Goal: Information Seeking & Learning: Check status

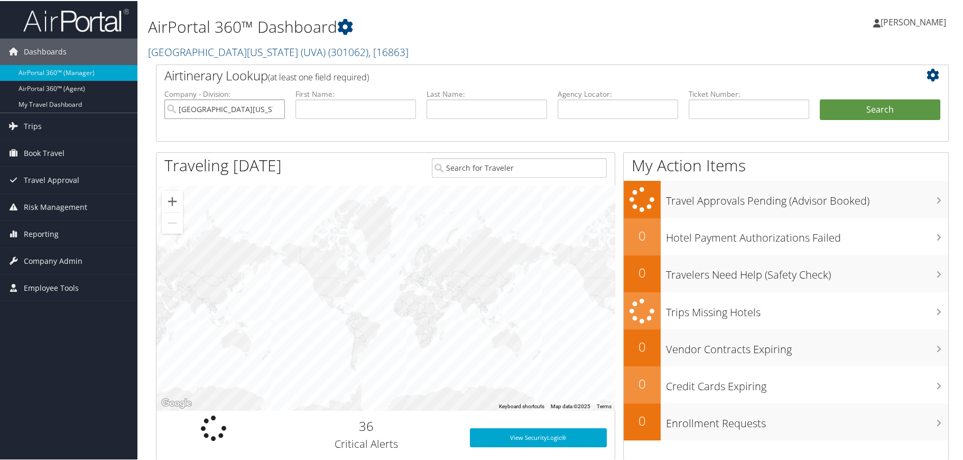
click at [276, 108] on input "[GEOGRAPHIC_DATA][US_STATE] (UVA)" at bounding box center [224, 108] width 121 height 20
click at [262, 108] on input "search" at bounding box center [224, 108] width 121 height 20
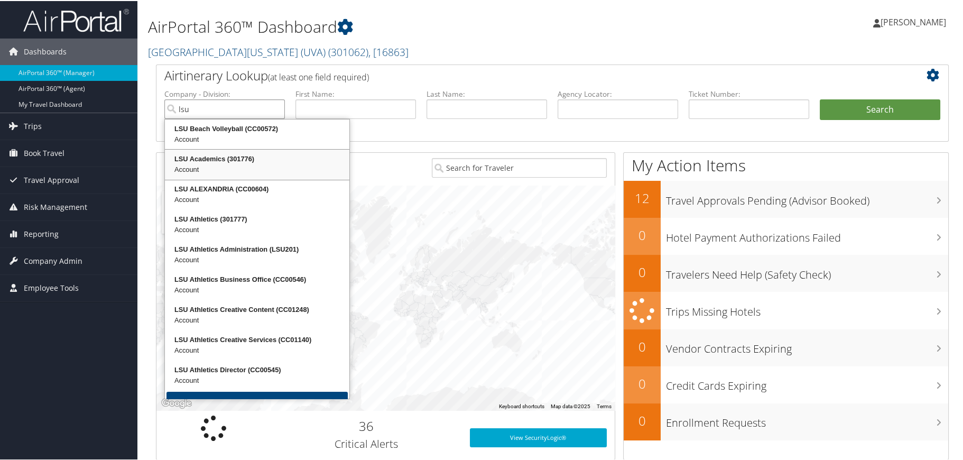
click at [236, 158] on div "LSU Academics (301776)" at bounding box center [257, 158] width 181 height 11
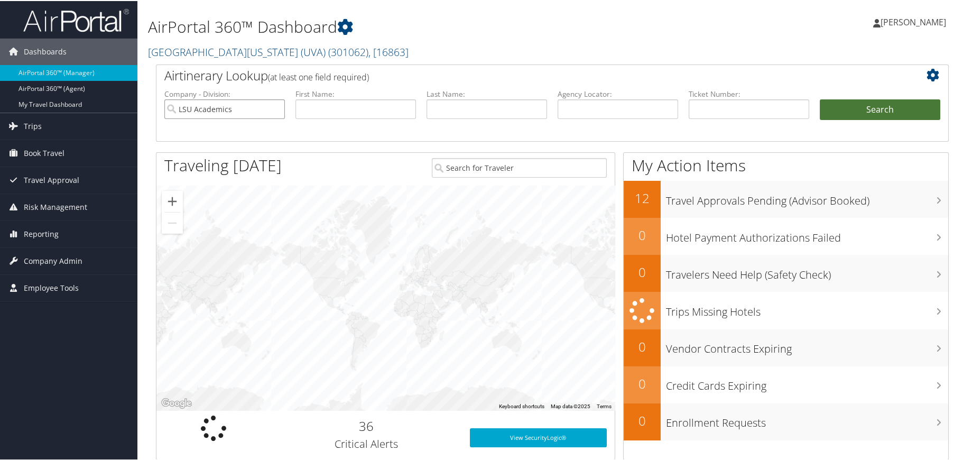
type input "LSU Academics"
click at [858, 109] on button "Search" at bounding box center [880, 108] width 121 height 21
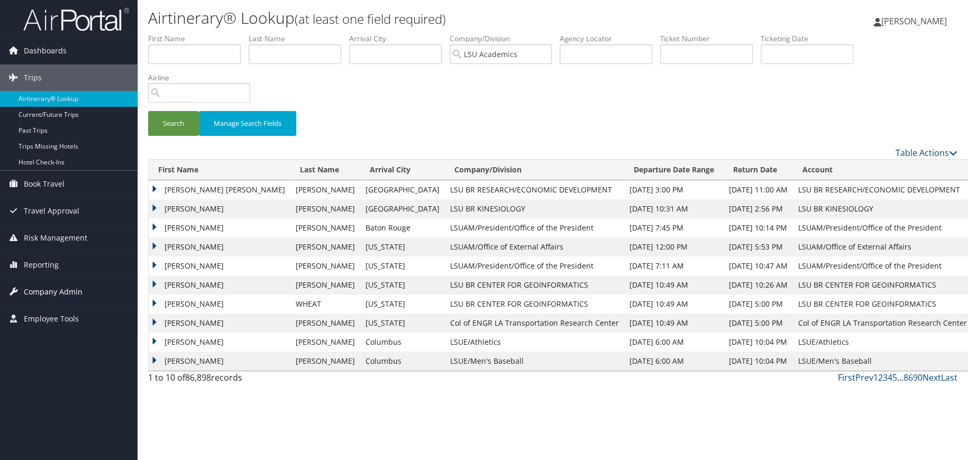
click at [72, 292] on span "Company Admin" at bounding box center [53, 292] width 59 height 26
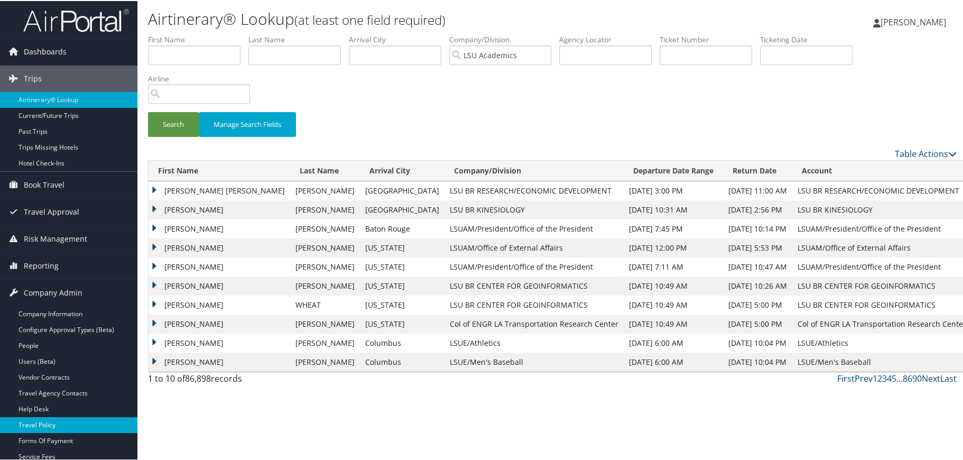
click at [51, 419] on link "Travel Policy" at bounding box center [68, 424] width 137 height 16
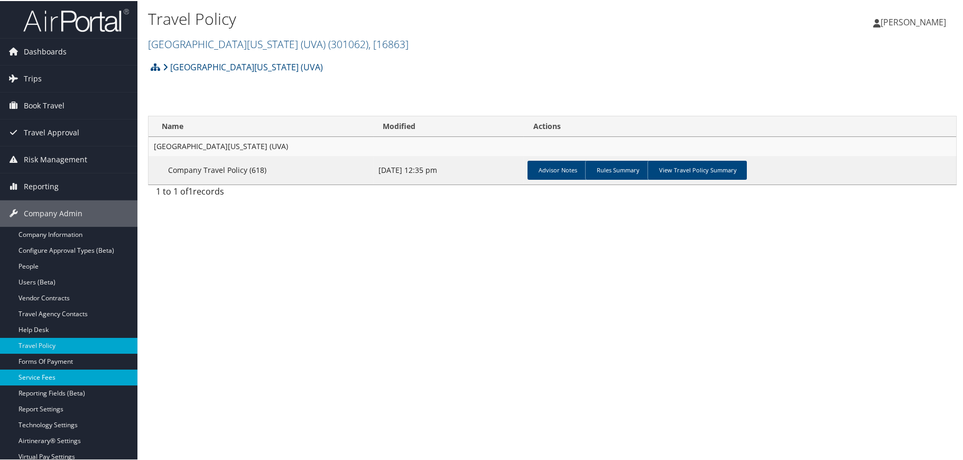
click at [48, 373] on link "Service Fees" at bounding box center [68, 377] width 137 height 16
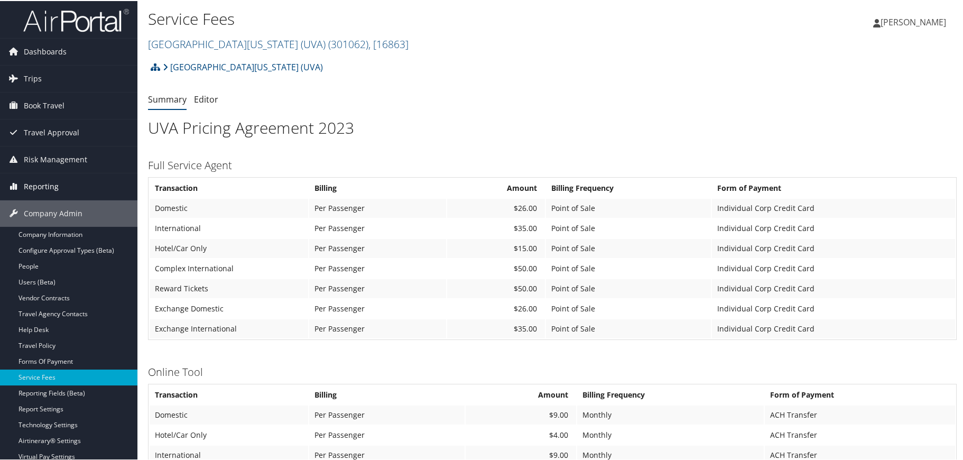
click at [47, 187] on span "Reporting" at bounding box center [41, 185] width 35 height 26
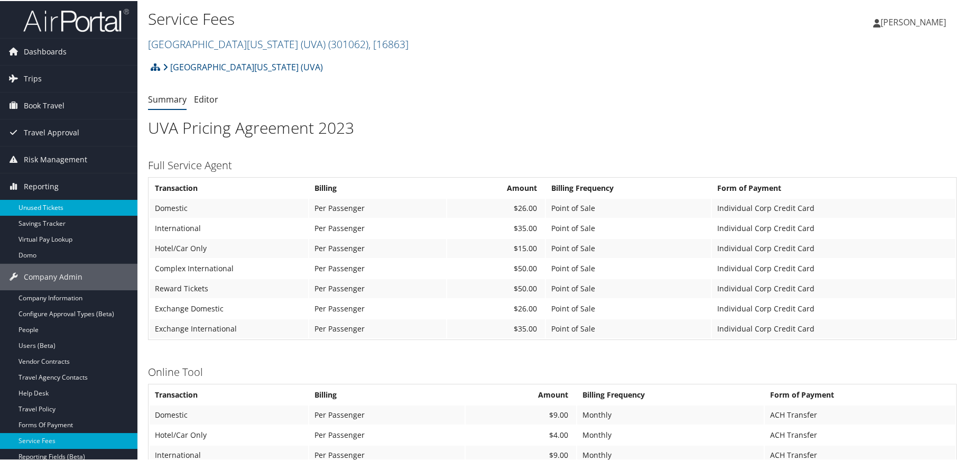
click at [46, 206] on link "Unused Tickets" at bounding box center [68, 207] width 137 height 16
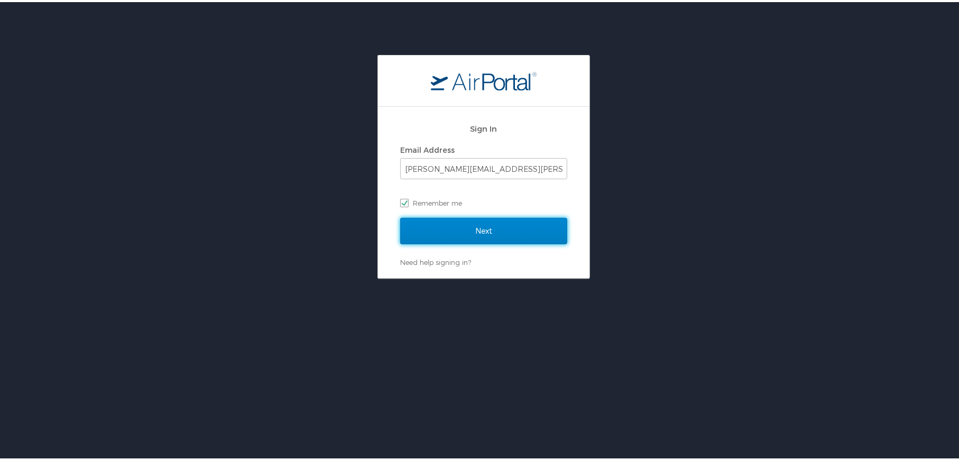
click at [472, 225] on input "Next" at bounding box center [483, 229] width 167 height 26
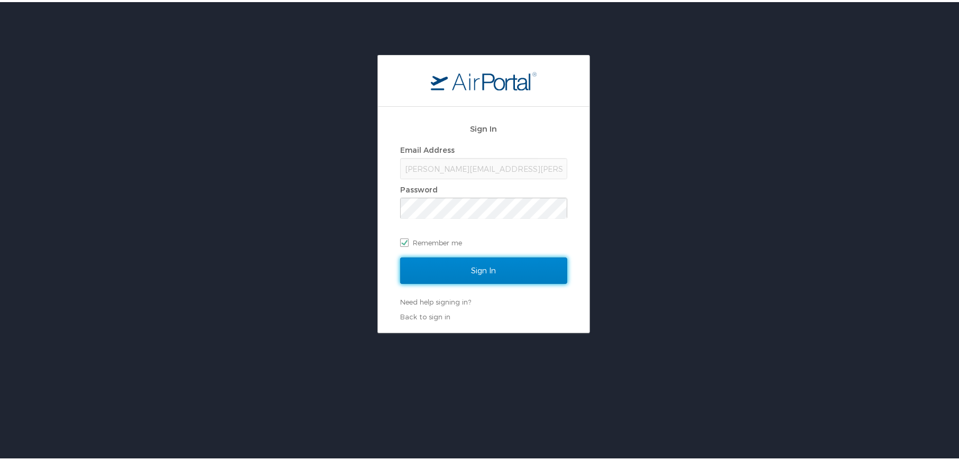
click at [474, 269] on input "Sign In" at bounding box center [483, 268] width 167 height 26
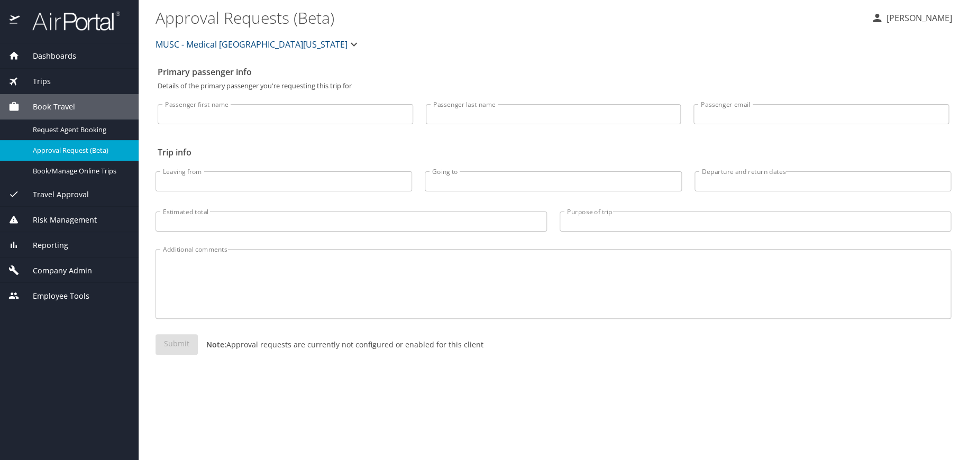
click at [69, 238] on div "Reporting" at bounding box center [69, 244] width 139 height 25
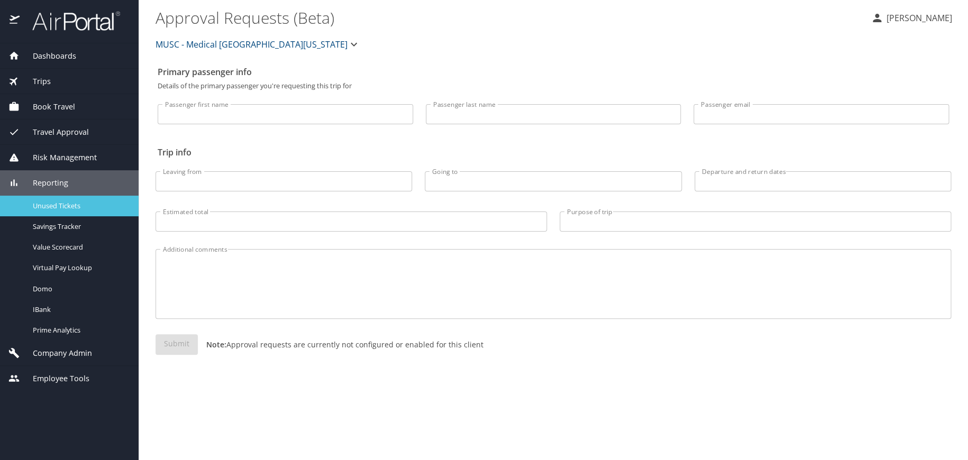
click at [63, 208] on span "Unused Tickets" at bounding box center [79, 206] width 93 height 10
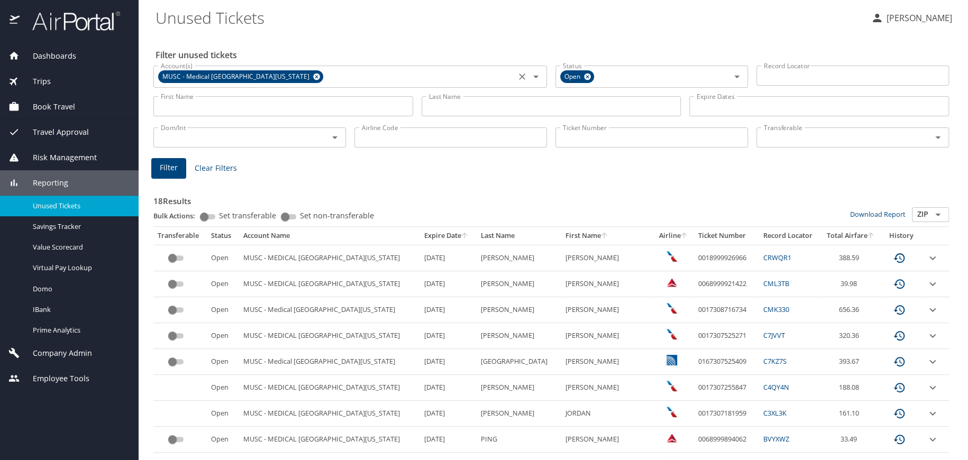
click at [313, 75] on icon at bounding box center [316, 76] width 7 height 7
click at [302, 75] on input "Account(s)" at bounding box center [335, 76] width 356 height 14
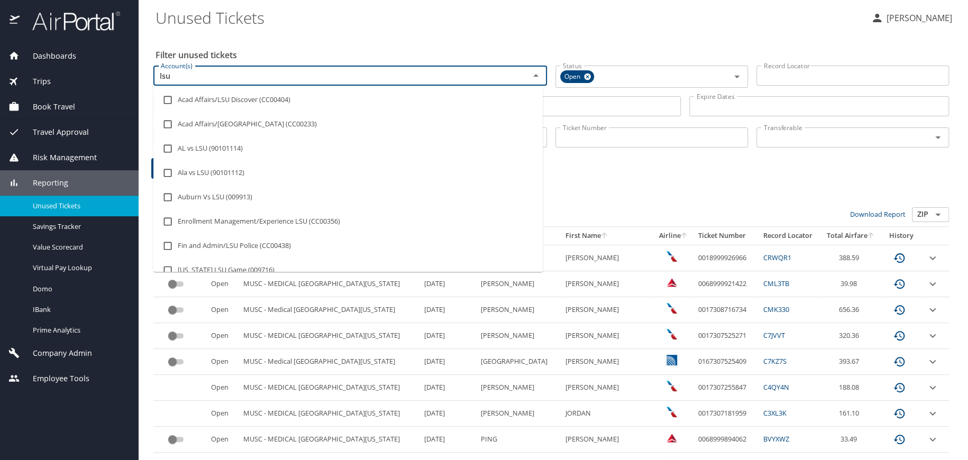
type input "lsu a"
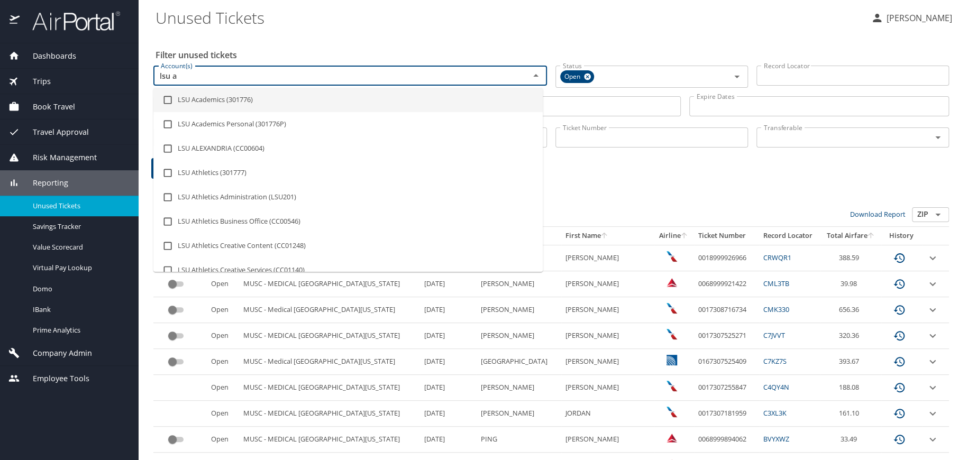
click at [212, 97] on li "LSU Academics (301776)" at bounding box center [347, 100] width 389 height 24
checkbox input "true"
type input "lsu"
checkbox input "false"
checkbox input "true"
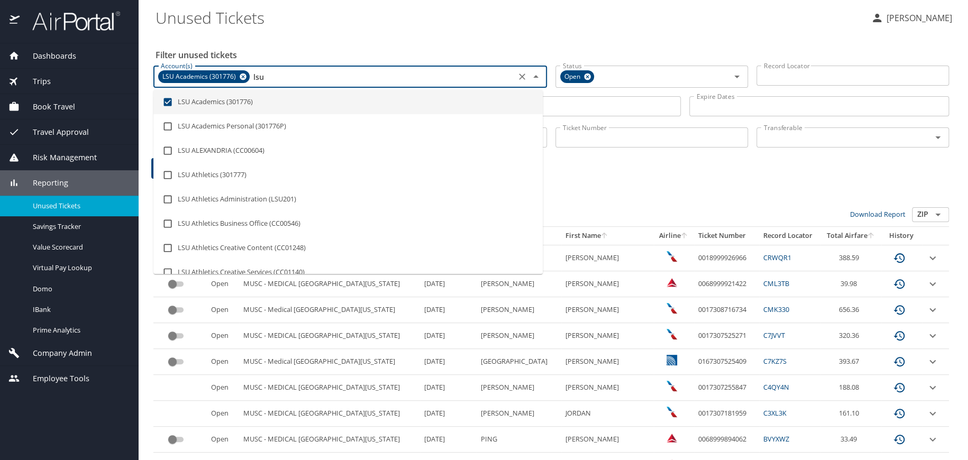
scroll to position [61, 0]
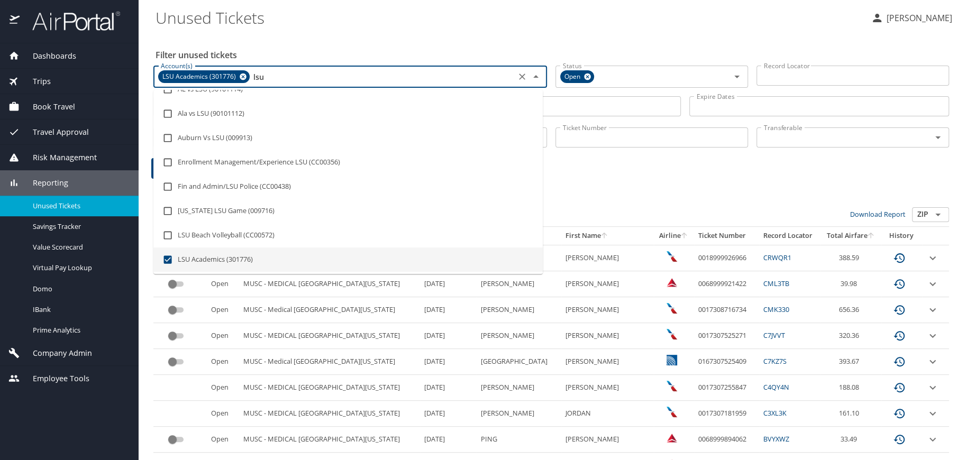
type input "ls"
checkbox input "false"
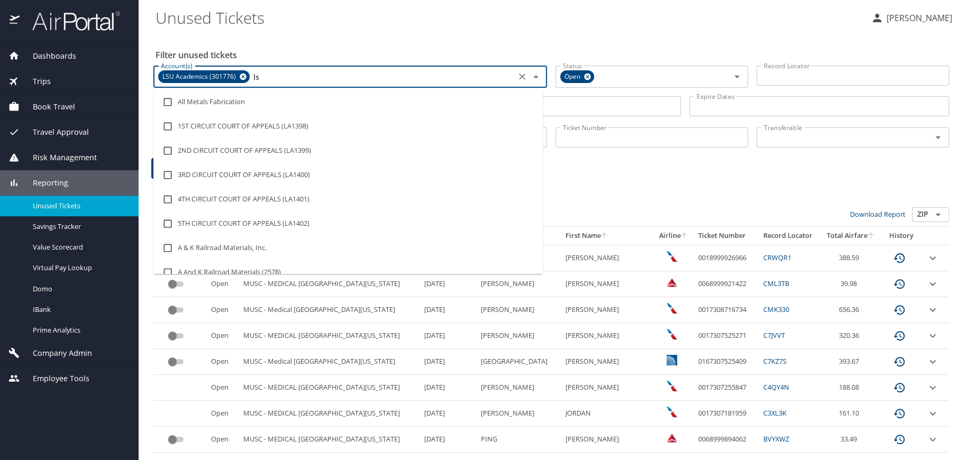
type input "l"
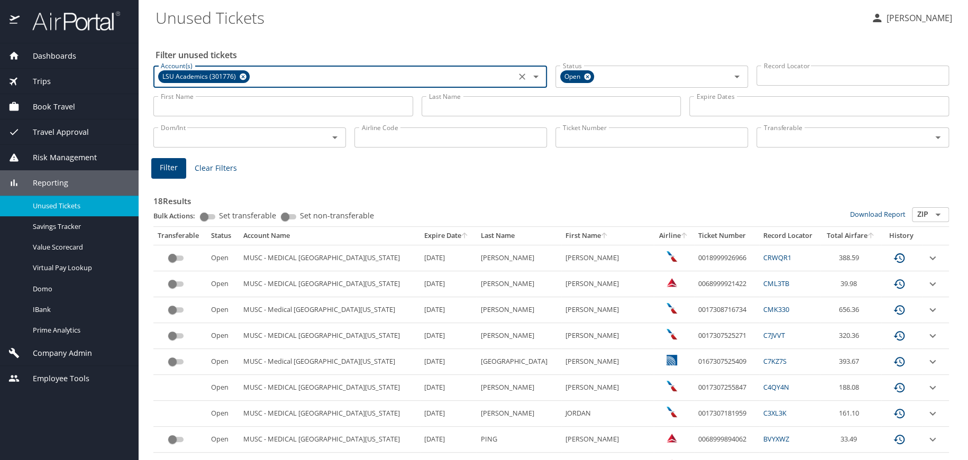
click at [282, 80] on input "Account(s)" at bounding box center [381, 77] width 261 height 14
click at [165, 171] on span "Filter" at bounding box center [169, 167] width 18 height 13
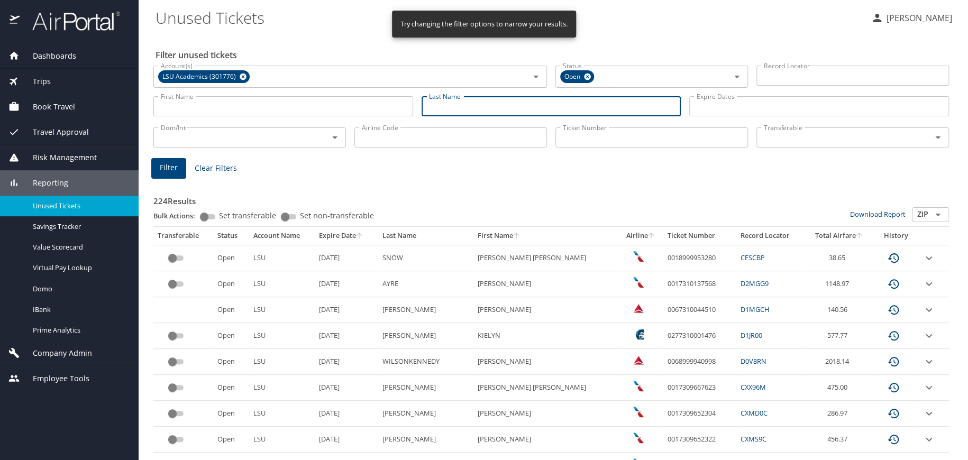
click at [546, 105] on input "Last Name" at bounding box center [551, 106] width 260 height 20
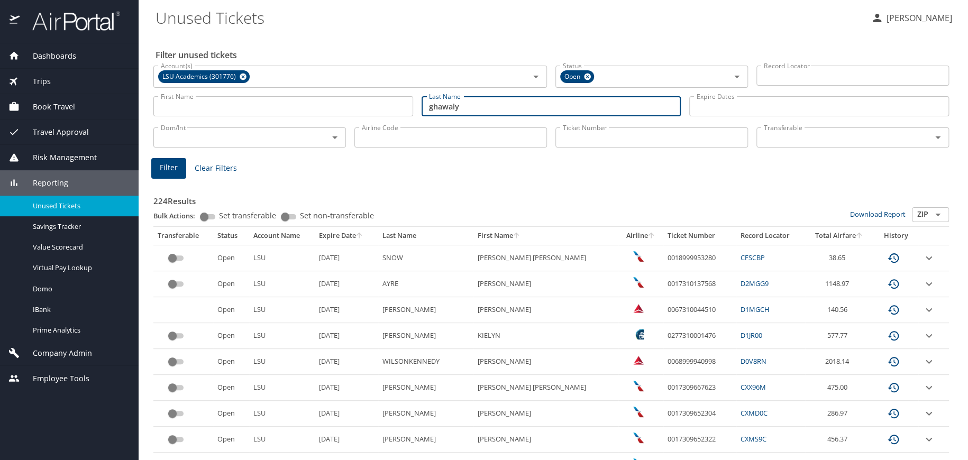
click at [180, 169] on button "Filter" at bounding box center [168, 168] width 35 height 21
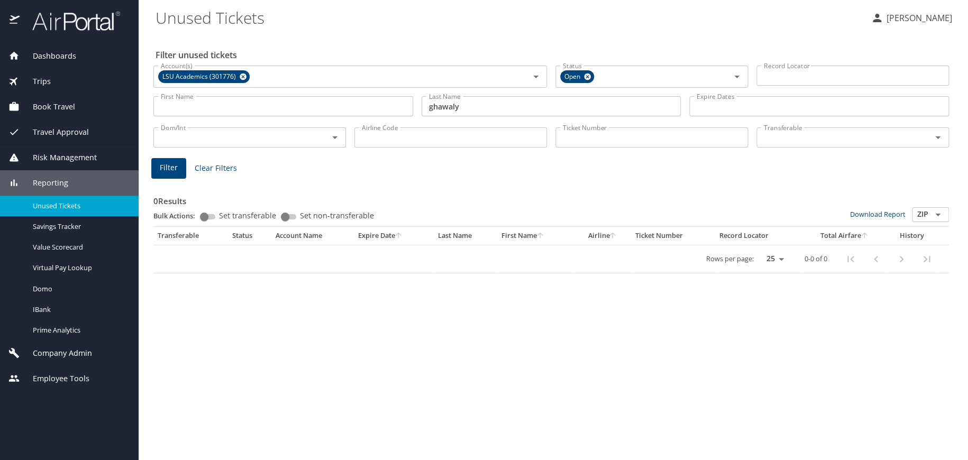
click at [489, 109] on input "ghawaly" at bounding box center [551, 106] width 260 height 20
type input "ghawalyjr"
click at [157, 161] on button "Filter" at bounding box center [168, 168] width 35 height 21
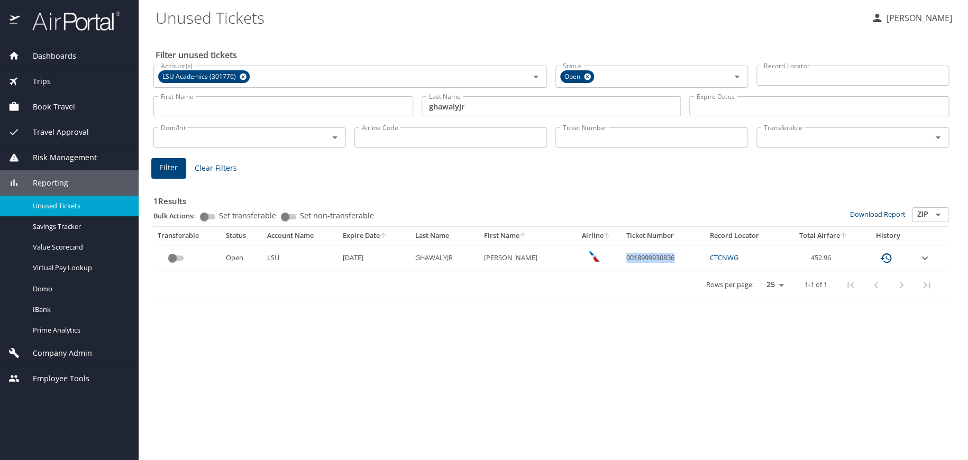
drag, startPoint x: 621, startPoint y: 254, endPoint x: 675, endPoint y: 257, distance: 54.0
click at [675, 257] on td "0018999930836" at bounding box center [664, 258] width 84 height 26
copy td "0018999930836"
click at [591, 348] on div "Filter unused tickets Account(s) LSU Academics (301776) Account(s) Status Open …" at bounding box center [552, 247] width 795 height 426
drag, startPoint x: 883, startPoint y: 375, endPoint x: 854, endPoint y: 352, distance: 36.9
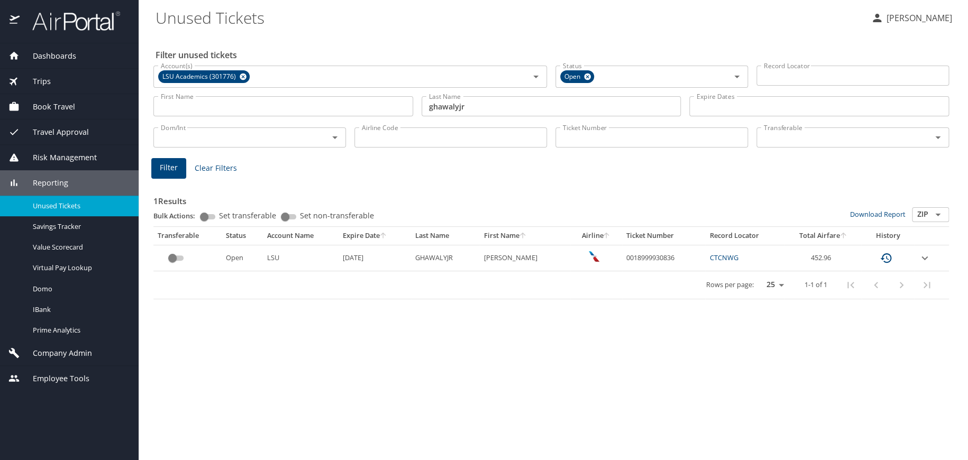
click at [883, 375] on div "Filter unused tickets Account(s) LSU Academics (301776) Account(s) Status Open …" at bounding box center [552, 247] width 795 height 426
